Goal: Check status: Check status

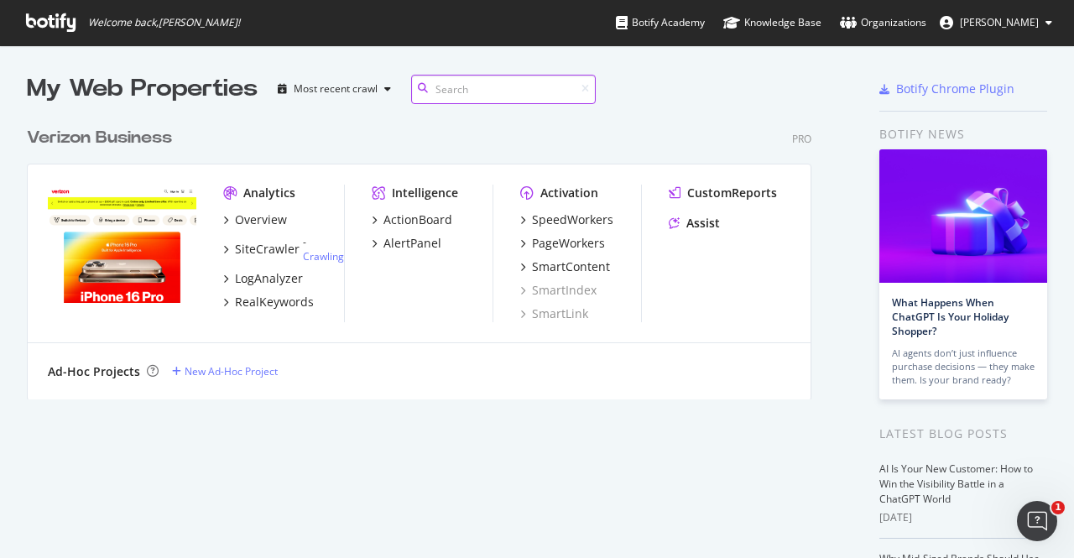
click at [464, 85] on input at bounding box center [503, 89] width 185 height 29
click at [271, 244] on div "SiteCrawler" at bounding box center [267, 249] width 65 height 17
